Goal: Task Accomplishment & Management: Use online tool/utility

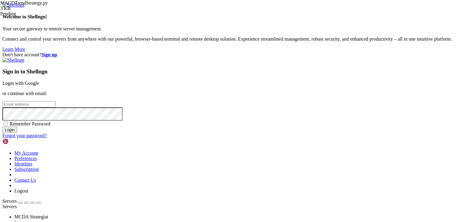
type input "root"
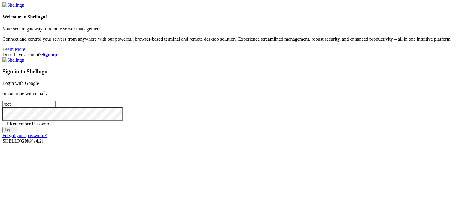
click at [39, 81] on link "Login with Google" at bounding box center [20, 83] width 37 height 5
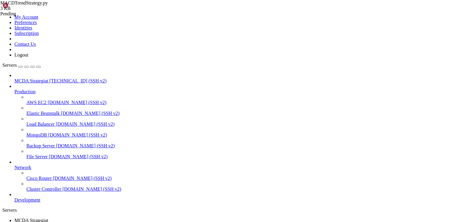
scroll to position [794, 0]
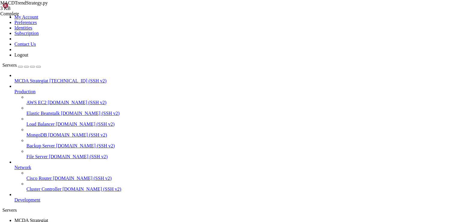
type input "/root/ft_userdata/user_data/strategies"
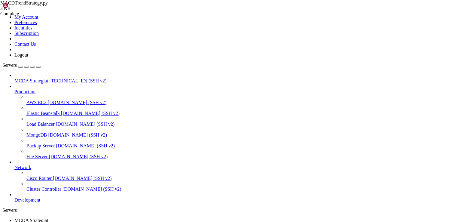
drag, startPoint x: 132, startPoint y: 209, endPoint x: 66, endPoint y: -17, distance: 235.5
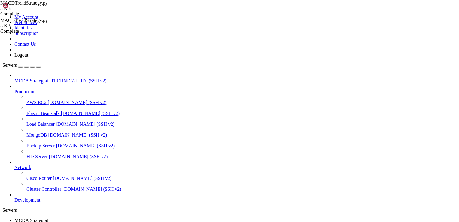
type textarea "# --- Do not remove these libs --- from freqtrade.strategy.interface import ISt…"
click at [48, 218] on span "MCDA Strategiat" at bounding box center [31, 220] width 34 height 5
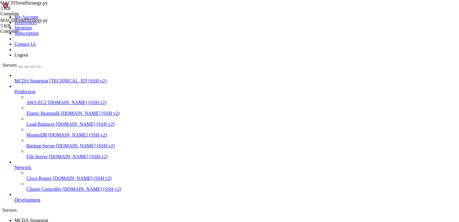
drag, startPoint x: 49, startPoint y: 475, endPoint x: 281, endPoint y: 474, distance: 232.4
drag, startPoint x: 341, startPoint y: 509, endPoint x: 3, endPoint y: 393, distance: 357.6
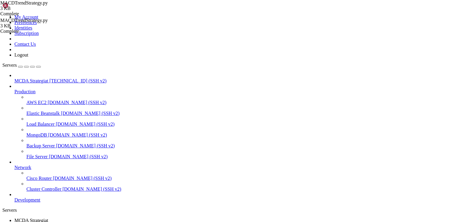
drag, startPoint x: 6, startPoint y: 392, endPoint x: 96, endPoint y: 399, distance: 90.5
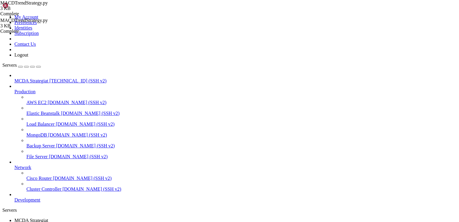
scroll to position [1569, 0]
drag, startPoint x: 11, startPoint y: 390, endPoint x: 343, endPoint y: 511, distance: 353.5
copy div "LOREMIPSUMD SITAME │ CON │ 76.95 │ │ Adipis elitse │ 19.41 │ │ Doeiusmodt (Inci…"
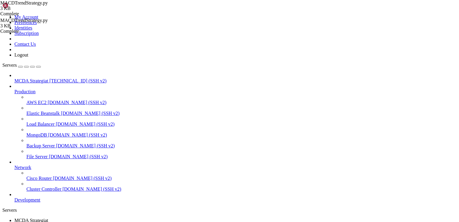
scroll to position [1599, 0]
